Goal: Ask a question: Ask a question

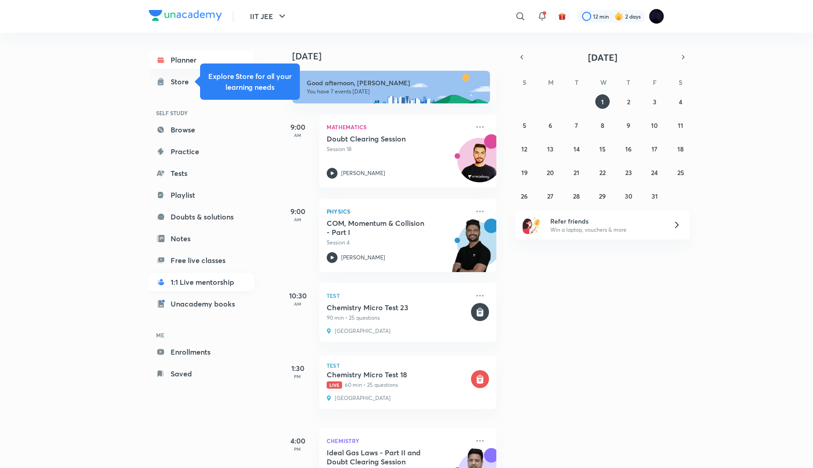
click at [190, 284] on link "1:1 Live mentorship" at bounding box center [201, 282] width 105 height 18
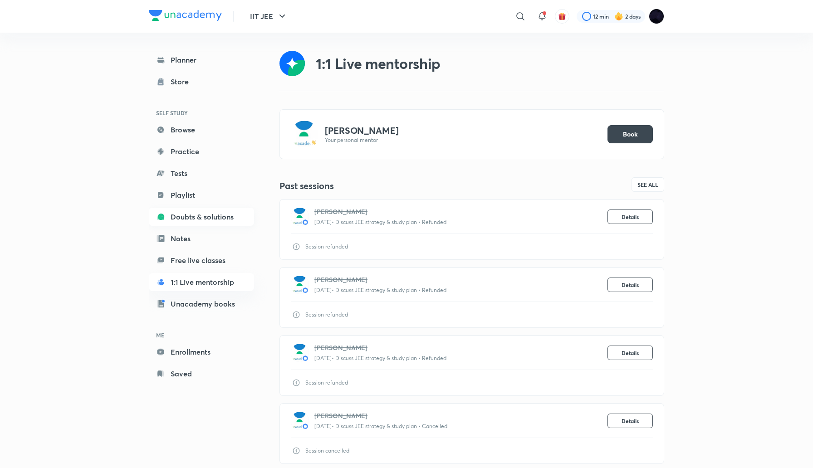
click at [190, 216] on link "Doubts & solutions" at bounding box center [201, 217] width 105 height 18
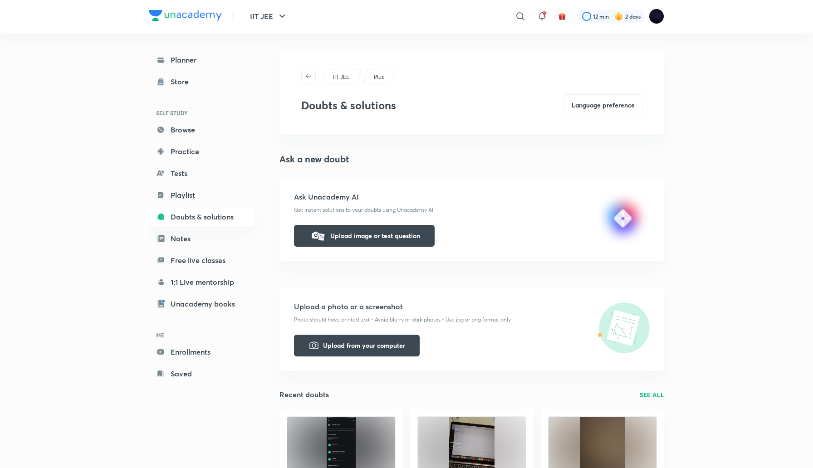
click at [653, 396] on link "SEE ALL" at bounding box center [652, 395] width 24 height 10
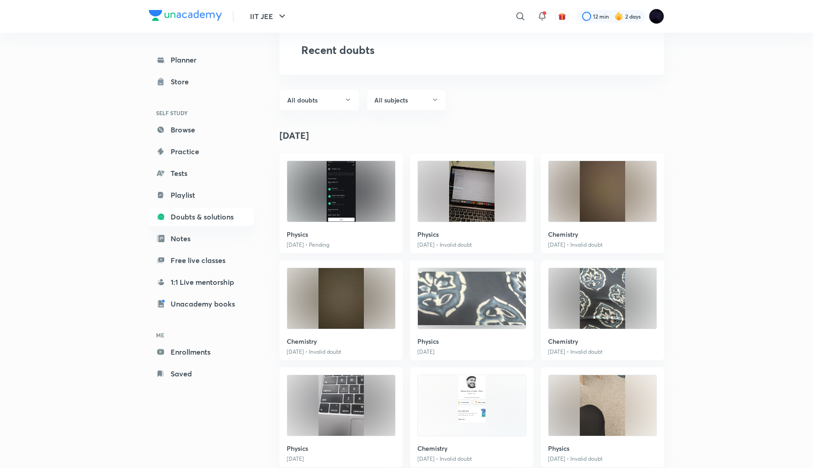
scroll to position [51, 0]
click at [336, 236] on h6 "Physics" at bounding box center [341, 234] width 109 height 10
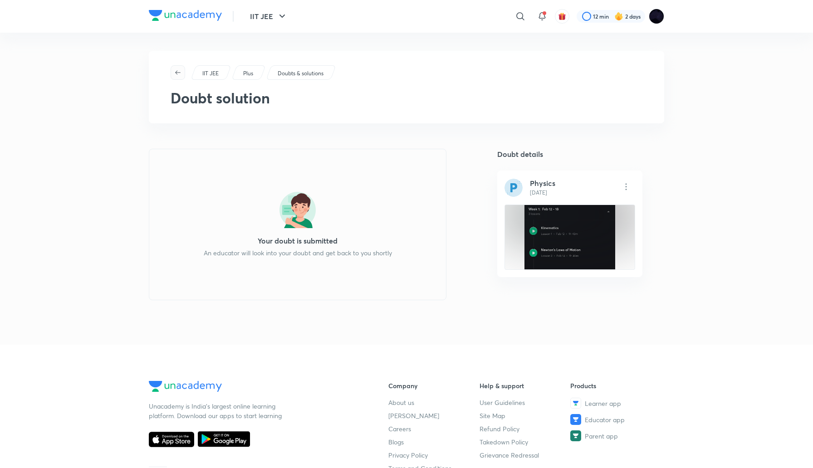
click at [178, 72] on icon "button" at bounding box center [177, 72] width 7 height 7
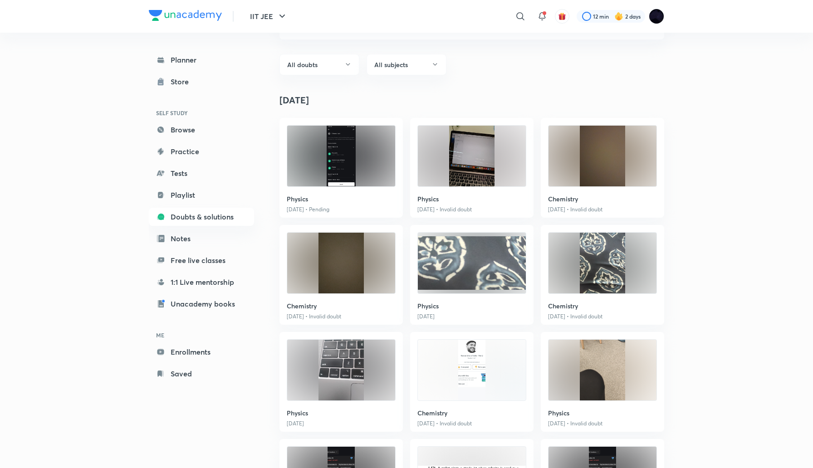
scroll to position [96, 0]
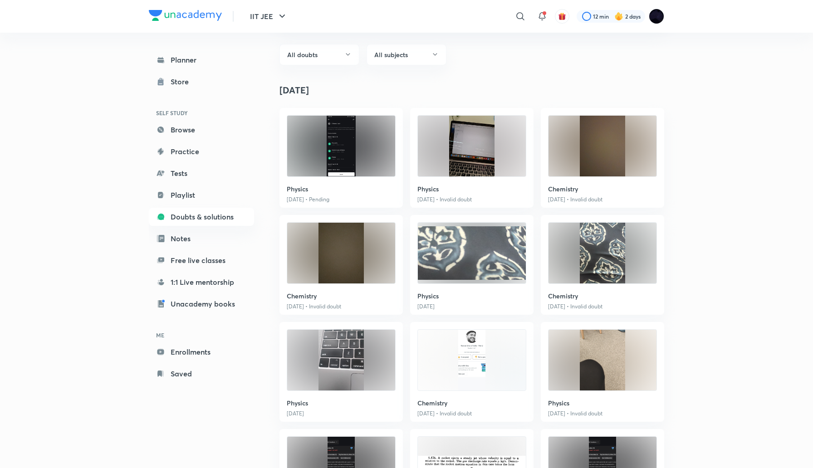
click at [463, 301] on div "Physics [DATE]" at bounding box center [471, 265] width 123 height 100
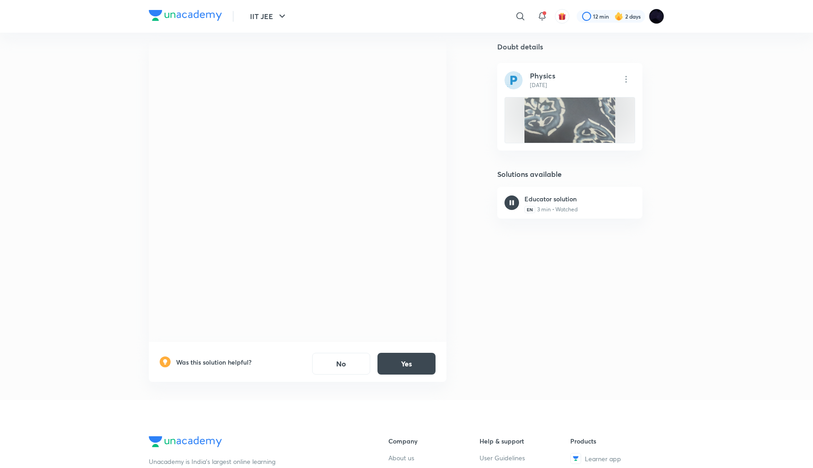
scroll to position [45, 0]
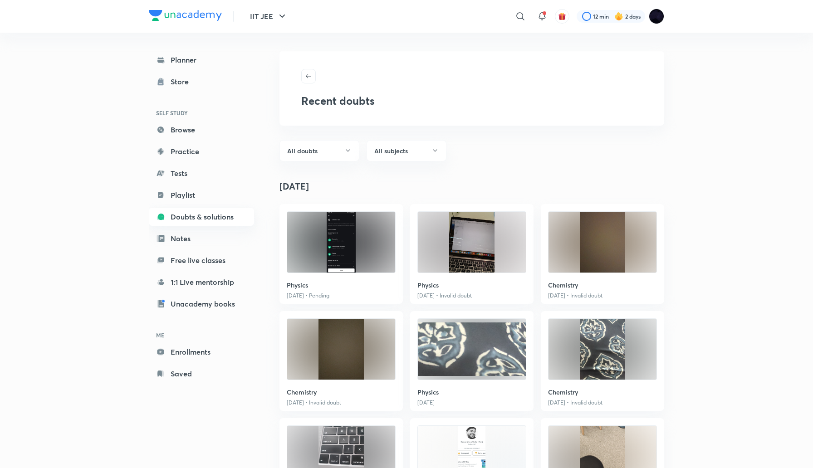
click at [220, 218] on link "Doubts & solutions" at bounding box center [201, 217] width 105 height 18
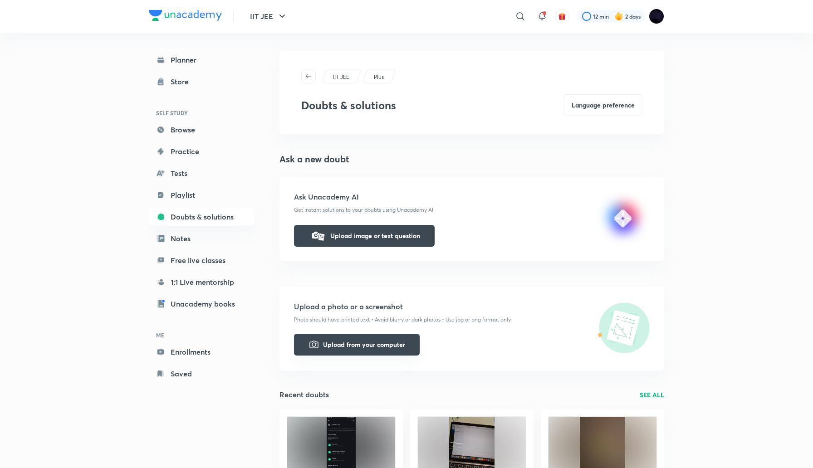
click at [359, 347] on button "Upload from your computer" at bounding box center [357, 345] width 126 height 22
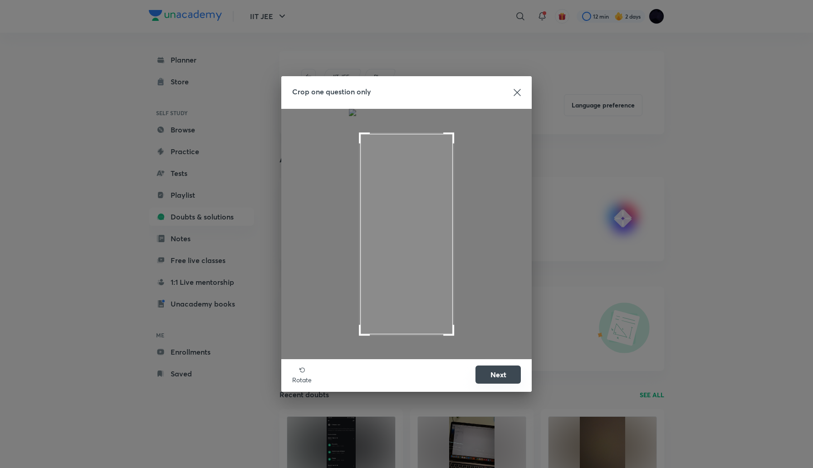
click at [493, 373] on button "Next" at bounding box center [497, 375] width 45 height 18
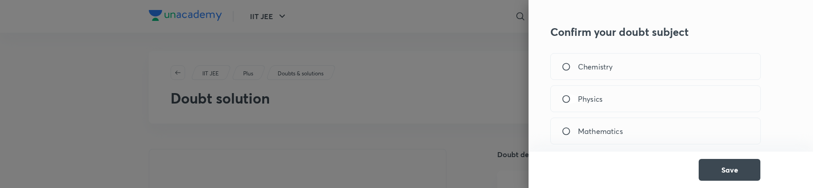
click at [566, 94] on input "Physics" at bounding box center [570, 98] width 16 height 9
radio input "true"
click at [723, 167] on button "Save" at bounding box center [729, 169] width 62 height 22
